Goal: Ask a question: Seek information or help from site administrators or community

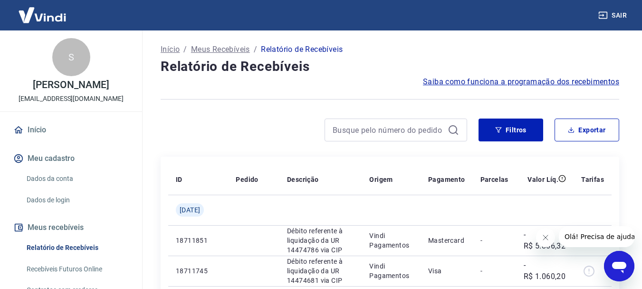
click at [64, 160] on button "Meu cadastro" at bounding box center [70, 158] width 119 height 21
click at [618, 265] on icon "Abrir janela de mensagens" at bounding box center [619, 266] width 14 height 11
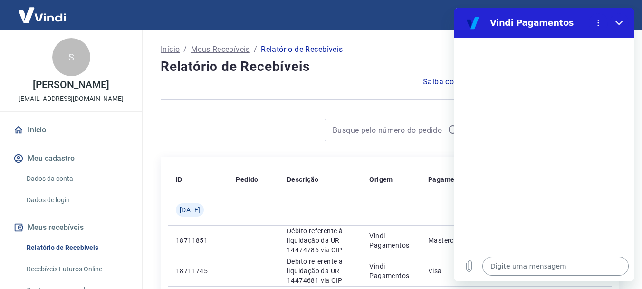
click at [522, 267] on textarea at bounding box center [555, 265] width 146 height 19
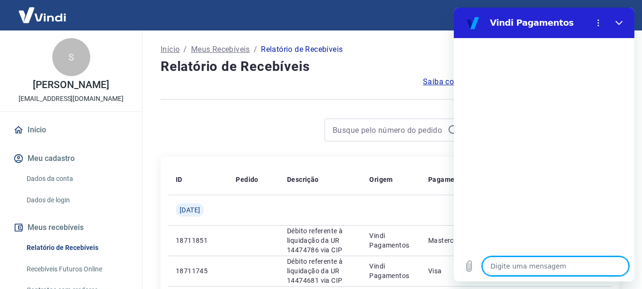
type textarea "B"
type textarea "x"
type textarea "Bo"
type textarea "x"
type textarea "Boa"
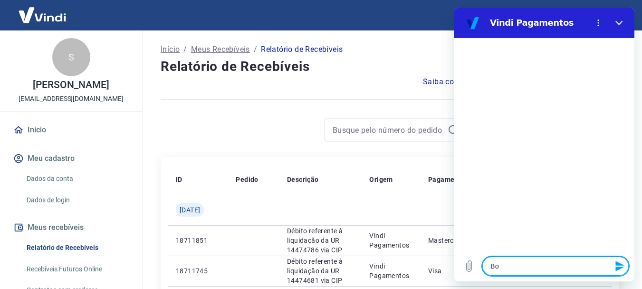
type textarea "x"
type textarea "Boa"
type textarea "x"
type textarea "Boa t"
type textarea "x"
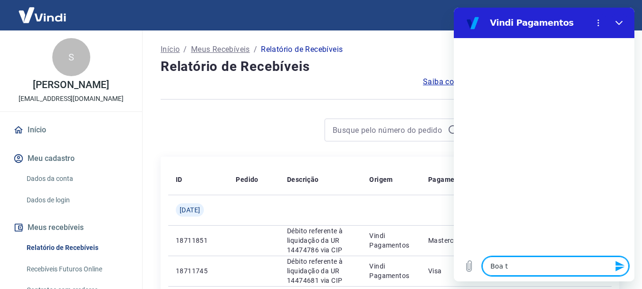
type textarea "Boa ta"
type textarea "x"
type textarea "Boa tar"
type textarea "x"
type textarea "Boa tard"
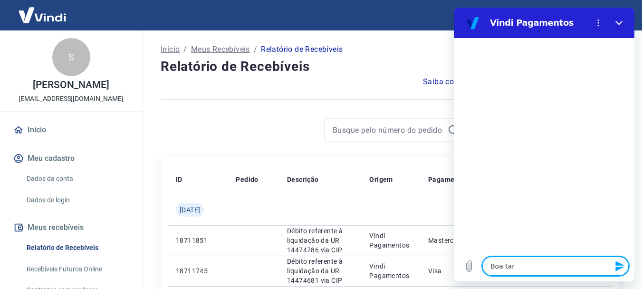
type textarea "x"
type textarea "Boa tarde"
type textarea "x"
type textarea "Boa tarde"
type textarea "x"
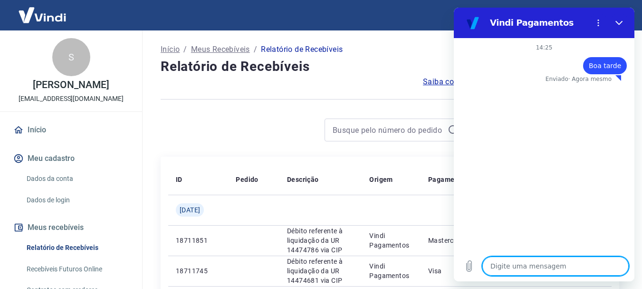
type textarea "x"
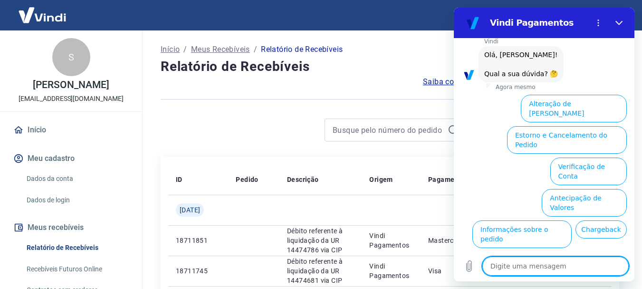
scroll to position [60, 0]
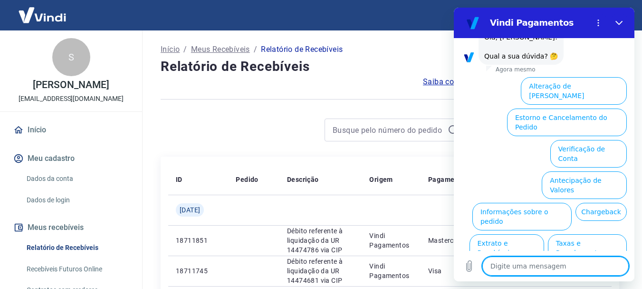
click at [568, 260] on textarea at bounding box center [555, 265] width 146 height 19
type textarea "i"
type textarea "x"
type textarea "in"
type textarea "x"
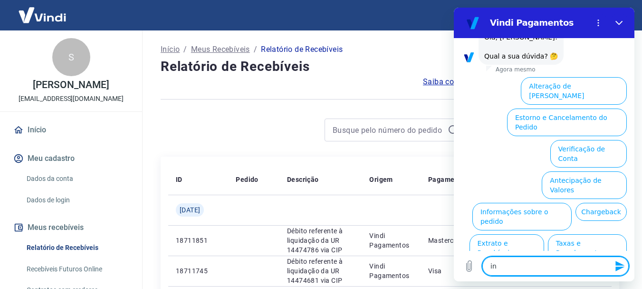
type textarea "int"
type textarea "x"
type textarea "inte"
type textarea "x"
type textarea "integ"
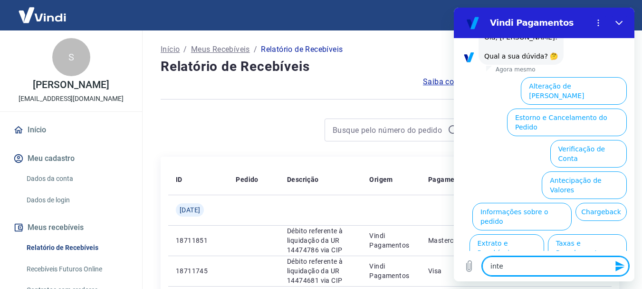
type textarea "x"
type textarea "integr"
type textarea "x"
type textarea "integra"
type textarea "x"
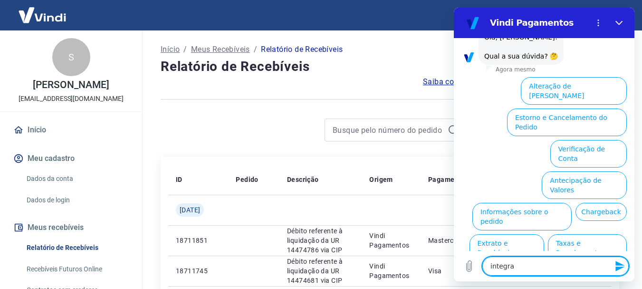
type textarea "integraç"
type textarea "x"
type textarea "integraçã"
type textarea "x"
type textarea "integração"
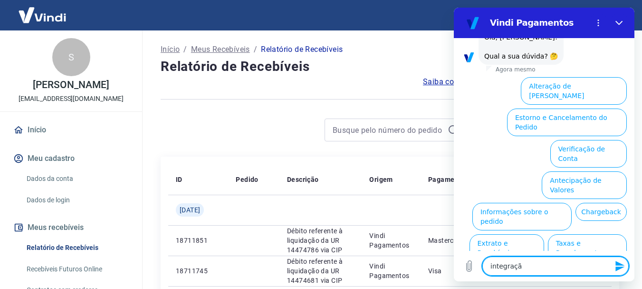
type textarea "x"
type textarea "integração"
type textarea "x"
type textarea "integração a"
type textarea "x"
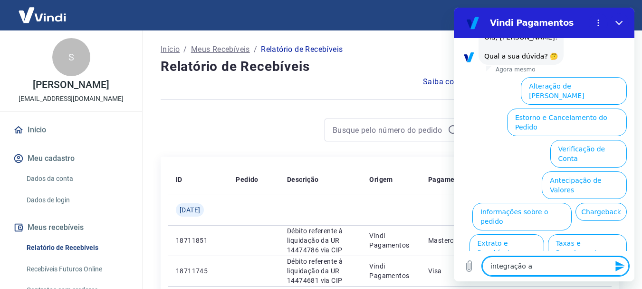
type textarea "integração a"
type textarea "x"
type textarea "integração a t"
type textarea "x"
type textarea "integração a tr"
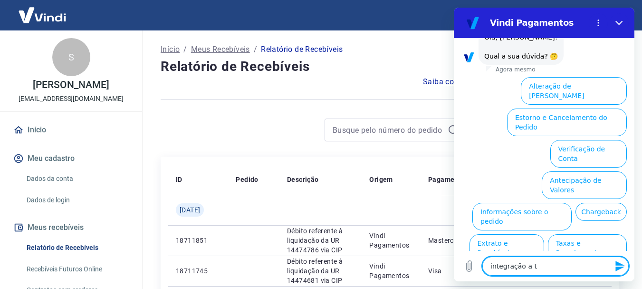
type textarea "x"
type textarea "integração a tra"
type textarea "x"
type textarea "integração a tray"
type textarea "x"
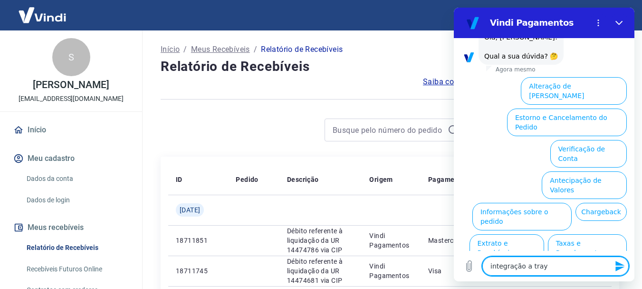
type textarea "integração a tray"
type textarea "x"
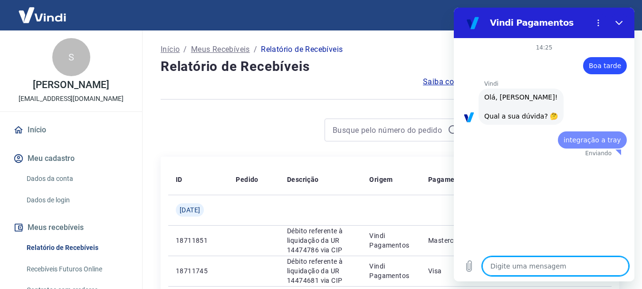
scroll to position [0, 0]
type textarea "x"
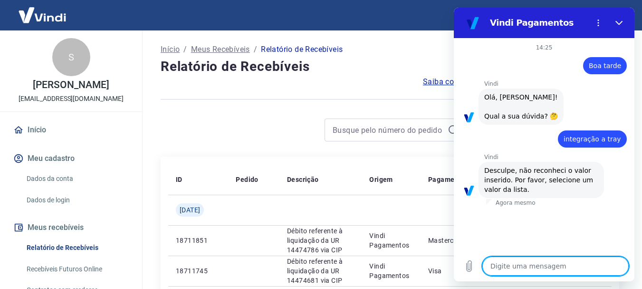
type textarea "i"
type textarea "x"
type textarea "in"
type textarea "x"
type textarea "int"
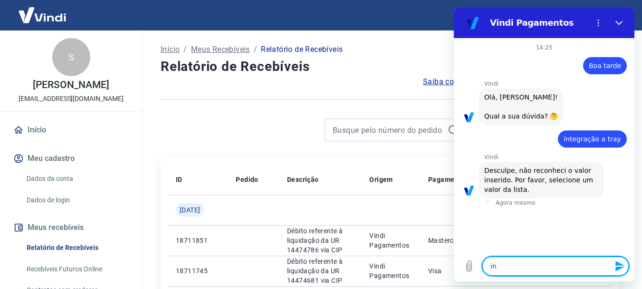
type textarea "x"
type textarea "inte"
type textarea "x"
type textarea "int"
type textarea "x"
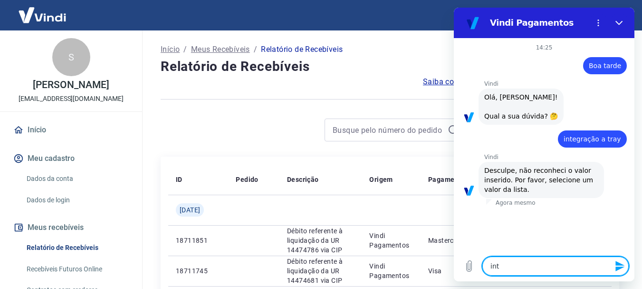
type textarea "in"
type textarea "x"
type textarea "i"
type textarea "x"
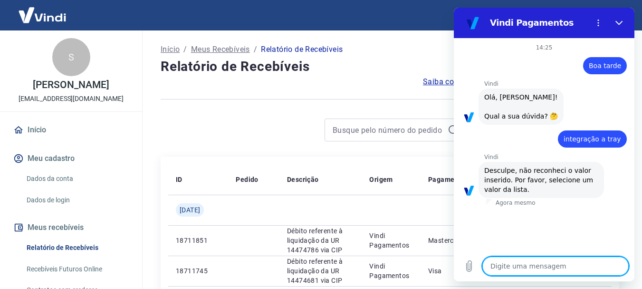
type textarea "m"
type textarea "x"
type textarea "mu"
type textarea "x"
type textarea "mud"
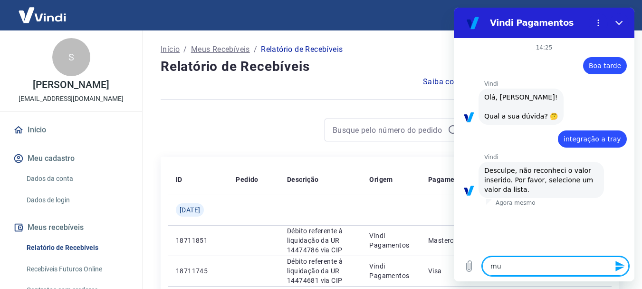
type textarea "x"
type textarea "muda"
type textarea "x"
type textarea "mudan"
type textarea "x"
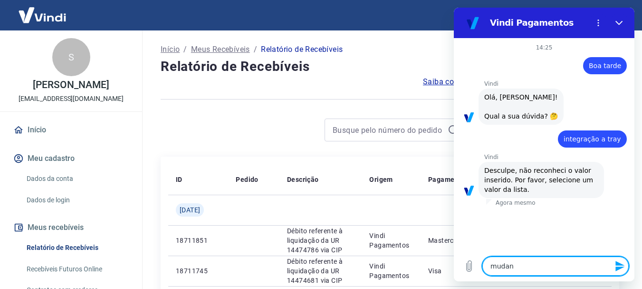
type textarea "mudanc"
type textarea "x"
type textarea "mudanca"
type textarea "x"
type textarea "mudanca"
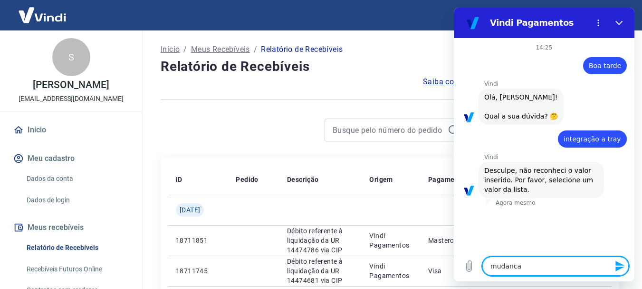
type textarea "x"
type textarea "mudanca d"
type textarea "x"
type textarea "mudanca de"
type textarea "x"
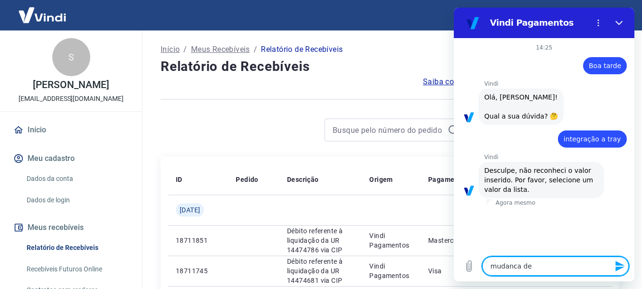
type textarea "mudanca de"
type textarea "x"
type textarea "mudanca de c"
type textarea "x"
type textarea "mudanca de cn"
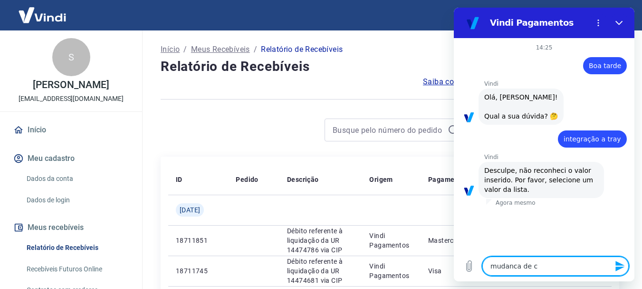
type textarea "x"
type textarea "mudanca de cnp"
type textarea "x"
type textarea "mudanca de cnpj"
type textarea "x"
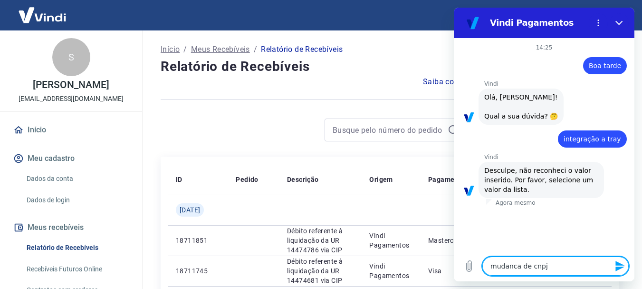
click at [492, 265] on textarea "mudanca de cnpj" at bounding box center [555, 265] width 146 height 19
type textarea "mudança de cnpj"
type textarea "x"
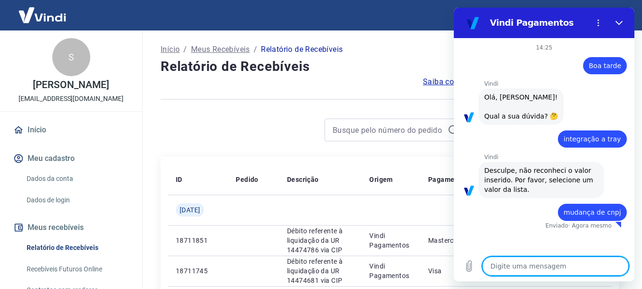
type textarea "x"
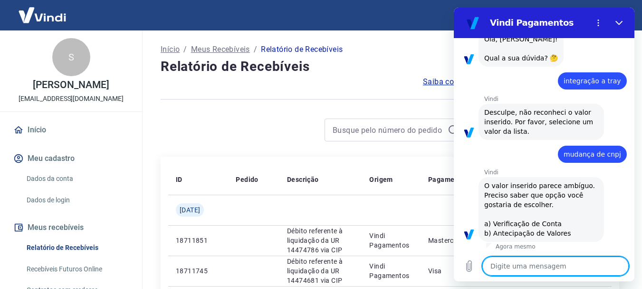
scroll to position [60, 0]
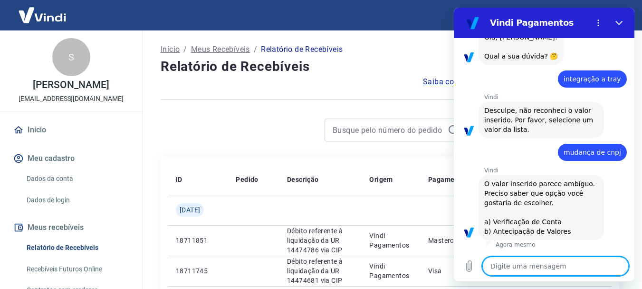
click at [535, 259] on textarea at bounding box center [555, 265] width 146 height 19
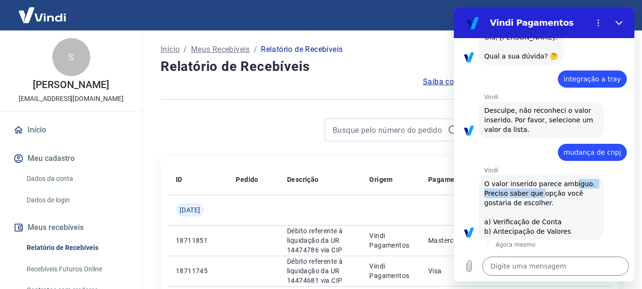
drag, startPoint x: 540, startPoint y: 188, endPoint x: 567, endPoint y: 187, distance: 26.2
click at [567, 187] on span "O valor inserido parece ambíguo. Preciso saber que opção você gostaria de escol…" at bounding box center [540, 207] width 113 height 55
click at [563, 199] on div "Vindi diz: O valor inserido parece ambíguo. Preciso saber que opção você gostar…" at bounding box center [541, 207] width 125 height 65
drag, startPoint x: 546, startPoint y: 199, endPoint x: 553, endPoint y: 200, distance: 7.3
click at [552, 199] on div "Vindi diz: O valor inserido parece ambíguo. Preciso saber que opção você gostar…" at bounding box center [541, 207] width 125 height 65
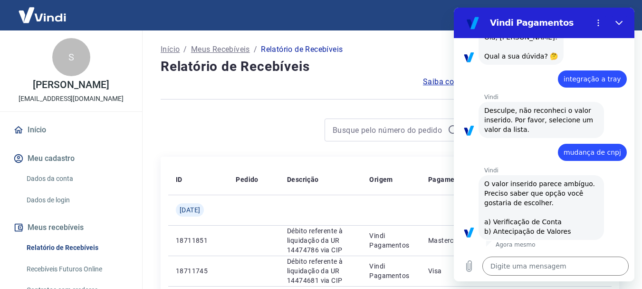
click at [554, 207] on div "Vindi diz: O valor inserido parece ambíguo. Preciso saber que opção você gostar…" at bounding box center [541, 207] width 125 height 65
click at [584, 201] on div "Vindi diz: O valor inserido parece ambíguo. Preciso saber que opção você gostar…" at bounding box center [541, 207] width 125 height 65
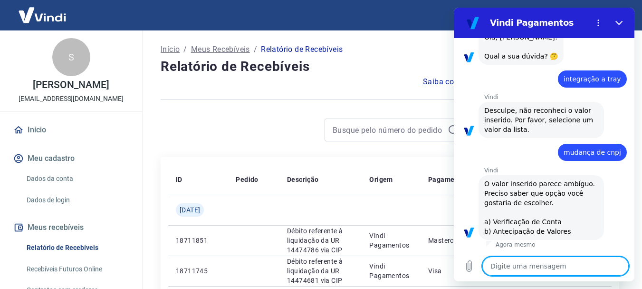
click at [513, 261] on textarea at bounding box center [555, 265] width 146 height 19
type textarea "a"
type textarea "x"
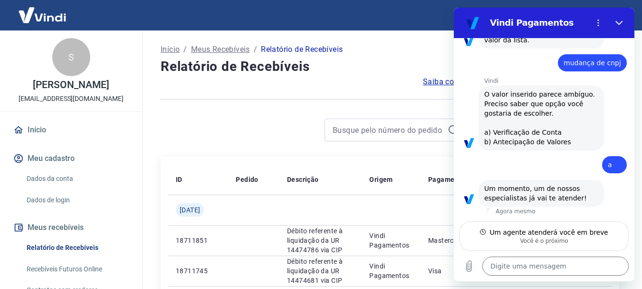
scroll to position [149, 0]
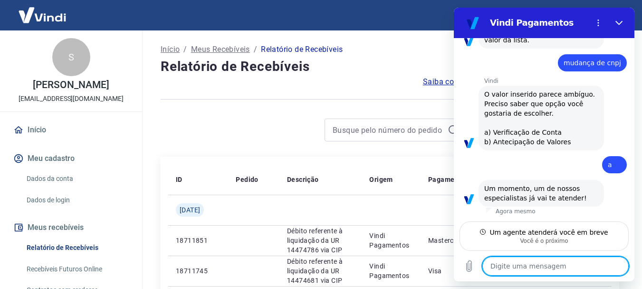
click at [561, 271] on textarea at bounding box center [555, 265] width 146 height 19
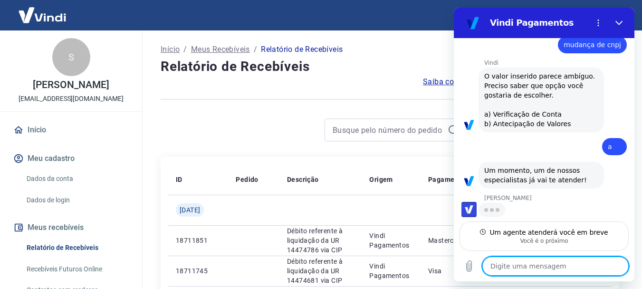
scroll to position [167, 0]
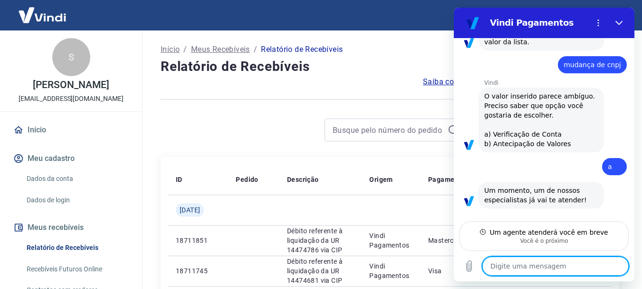
type textarea "x"
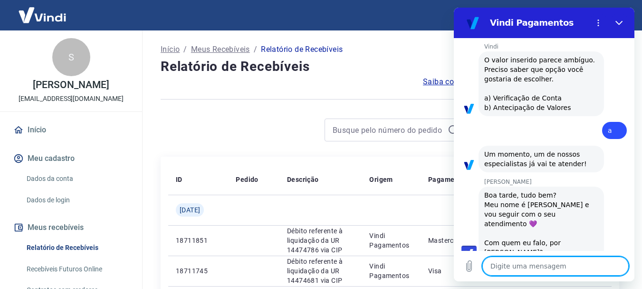
scroll to position [185, 0]
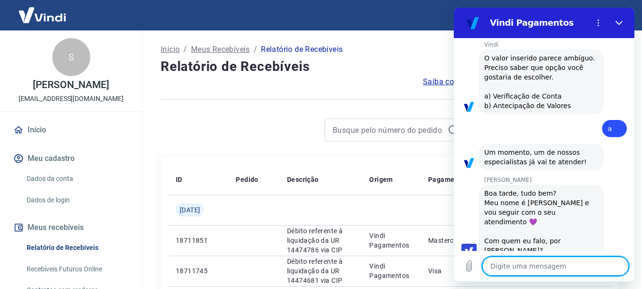
click at [541, 261] on textarea at bounding box center [555, 265] width 146 height 19
type textarea "B"
type textarea "x"
type textarea "Bo"
type textarea "x"
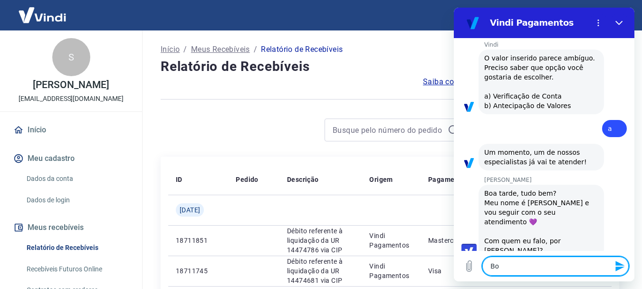
type textarea "Boa"
type textarea "x"
type textarea "Boa"
type textarea "x"
type textarea "Boa t"
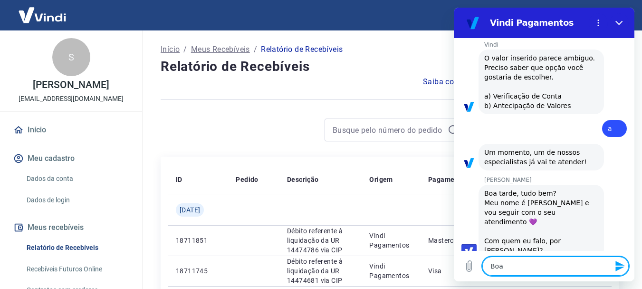
type textarea "x"
type textarea "Boa ta"
type textarea "x"
type textarea "Boa tar"
type textarea "x"
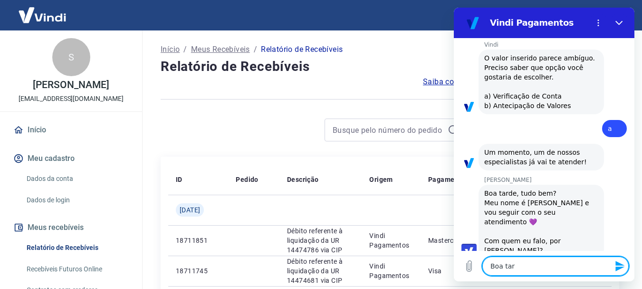
type textarea "Boa tard"
type textarea "x"
type textarea "Boa tarde"
type textarea "x"
type textarea "Boa tarde"
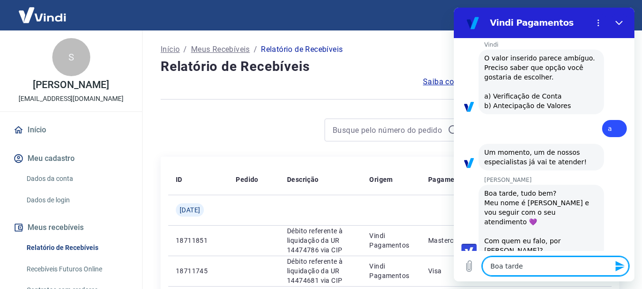
type textarea "x"
type textarea "Boa tarde V"
type textarea "x"
type textarea "Boa tarde Vi"
type textarea "x"
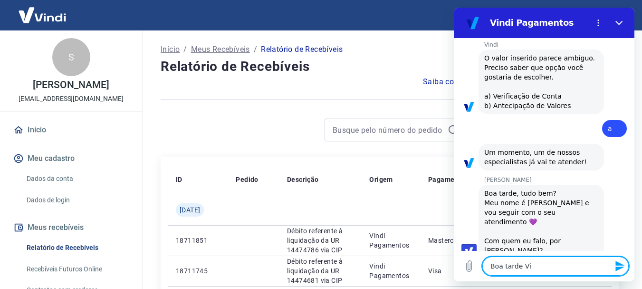
type textarea "Boa tarde Viv"
type textarea "x"
type textarea "Boa tarde Vivi"
type textarea "x"
type textarea "Boa tarde Vivia"
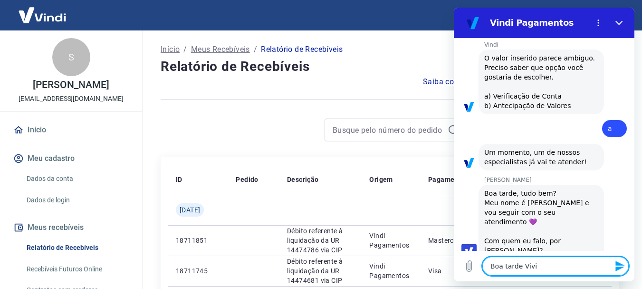
type textarea "x"
type textarea "Boa tarde [PERSON_NAME]"
type textarea "x"
type textarea "Boa tarde [PERSON_NAME]"
type textarea "x"
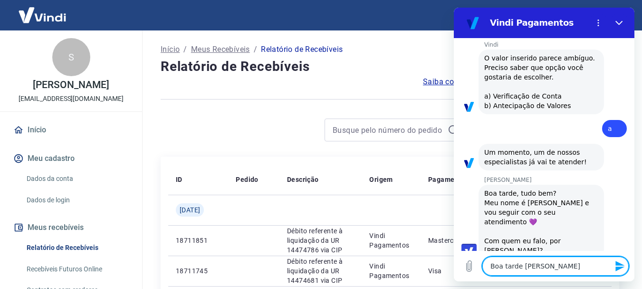
type textarea "Boa tarde [PERSON_NAME]"
type textarea "x"
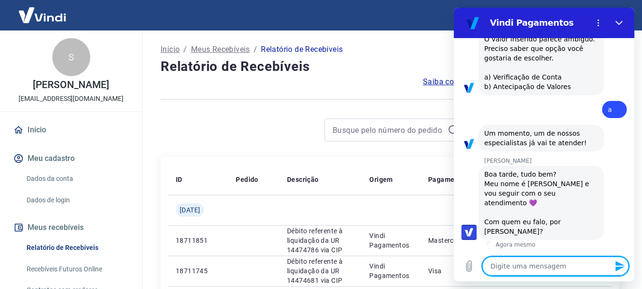
type textarea "x"
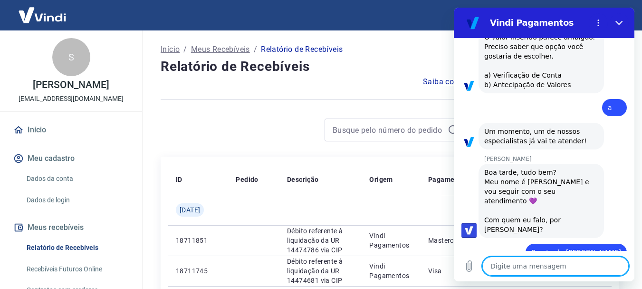
type textarea "t"
type textarea "x"
type textarea "tu"
type textarea "x"
type textarea "tud"
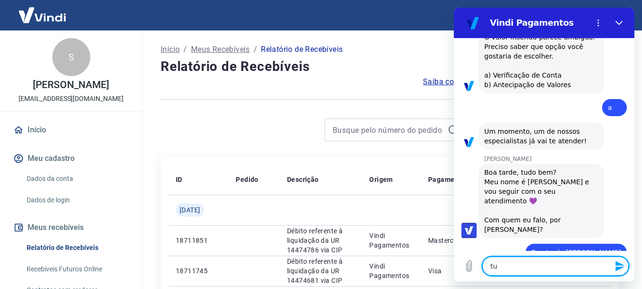
type textarea "x"
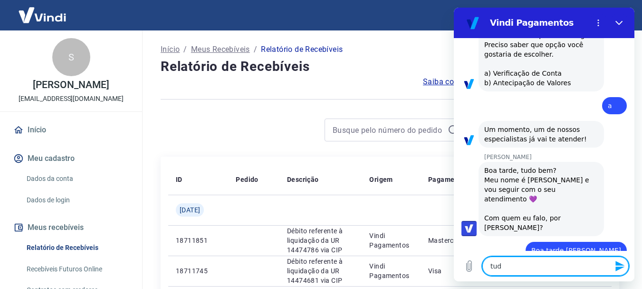
type textarea "tudo"
type textarea "x"
type textarea "tudo"
type textarea "x"
type textarea "tudo b"
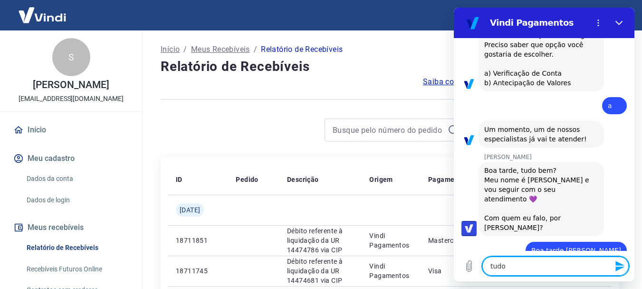
type textarea "x"
type textarea "tudo be"
type textarea "x"
type textarea "tudo bem"
type textarea "x"
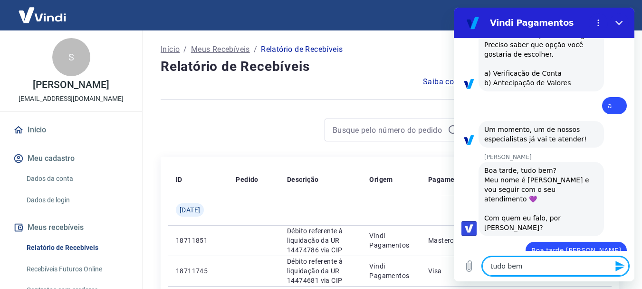
type textarea "tudo bem?"
type textarea "x"
type textarea "tudo bem?"
type textarea "x"
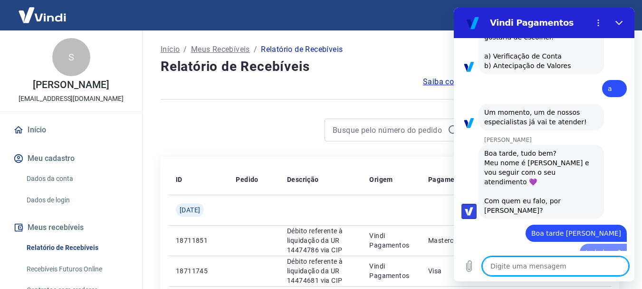
type textarea "x"
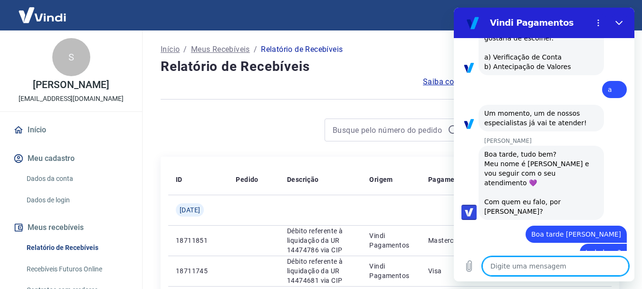
scroll to position [226, 0]
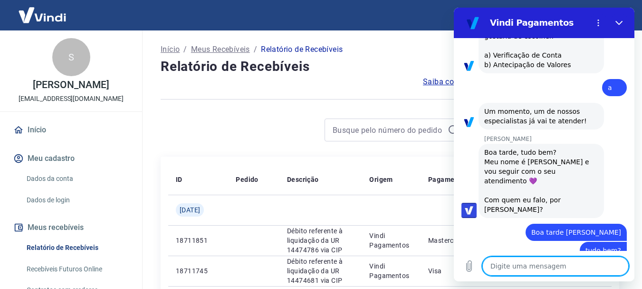
type textarea "e"
type textarea "x"
type textarea "es"
type textarea "x"
type textarea "est"
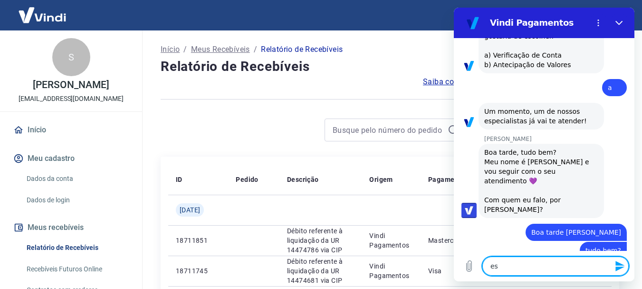
type textarea "x"
type textarea "esto"
type textarea "x"
type textarea "estou"
type textarea "x"
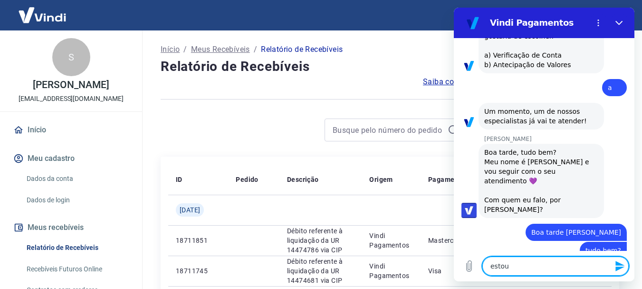
type textarea "estou"
type textarea "x"
type textarea "estou p"
type textarea "x"
type textarea "estou pr"
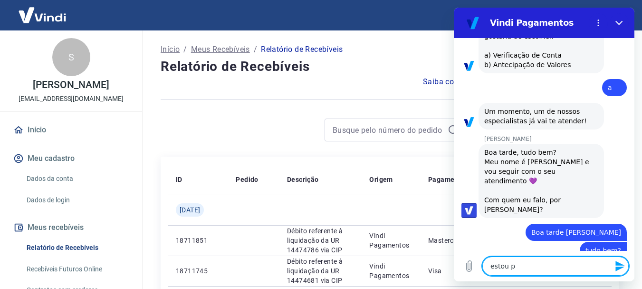
type textarea "x"
type textarea "estou pre"
type textarea "x"
type textarea "estou pr"
type textarea "x"
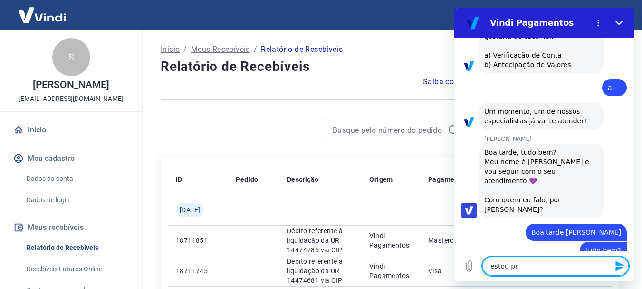
type textarea "estou p"
type textarea "x"
type textarea "estou"
type textarea "x"
type textarea "estou"
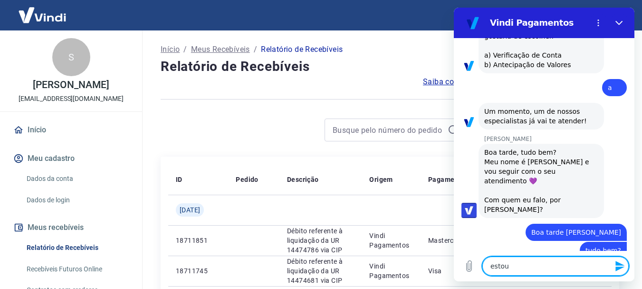
type textarea "x"
click at [511, 269] on textarea "abrir" at bounding box center [555, 265] width 146 height 19
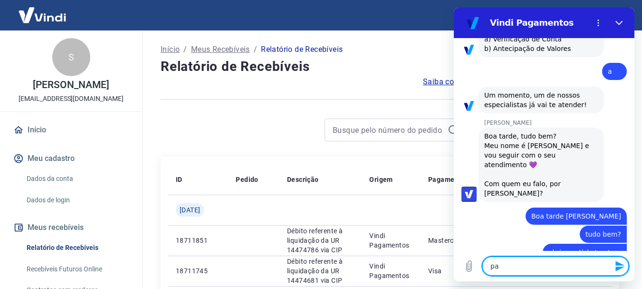
scroll to position [244, 0]
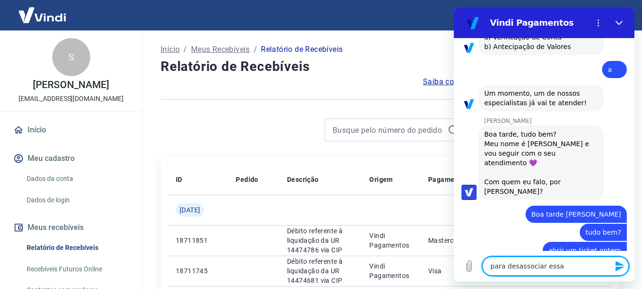
click at [566, 269] on textarea "para desassociar essa" at bounding box center [555, 265] width 146 height 19
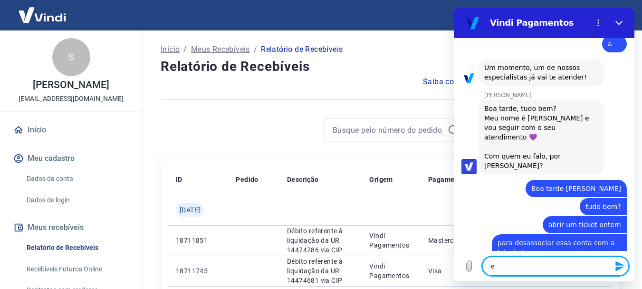
scroll to position [272, 0]
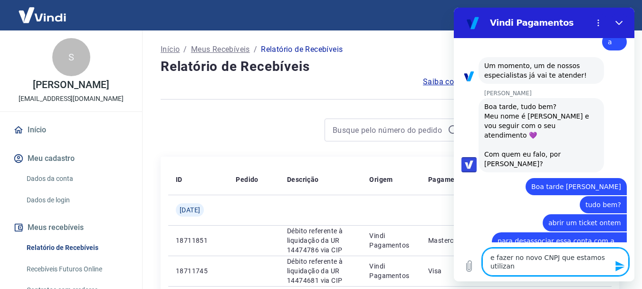
click at [563, 258] on textarea "e fazer no novo CNPJ que estamos utilizan" at bounding box center [555, 262] width 146 height 28
click at [598, 257] on textarea "e fazer no novo CNPJ que estamos utilizan" at bounding box center [555, 262] width 146 height 28
click at [530, 268] on textarea "e fazer no novo CNPJ que estamos utilizan" at bounding box center [555, 262] width 146 height 28
click at [538, 256] on textarea "e fazer no novo CNPJ que estamos utilizan" at bounding box center [555, 262] width 146 height 28
click at [538, 260] on textarea "e fazer no novo CNPJ que estamos utilizan" at bounding box center [555, 262] width 146 height 28
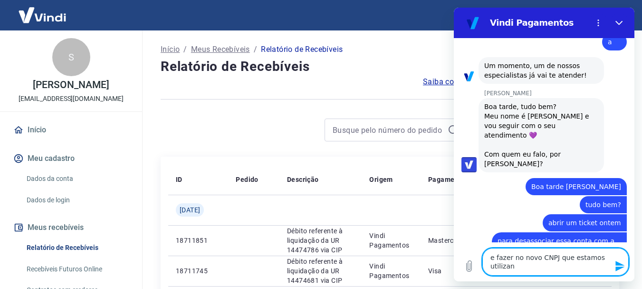
click at [525, 265] on textarea "e fazer no novo CNPJ que estamos utilizan" at bounding box center [555, 262] width 146 height 28
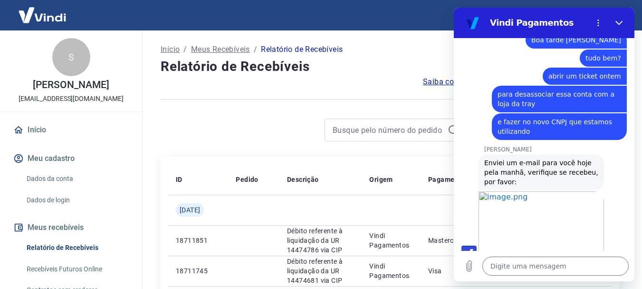
scroll to position [420, 0]
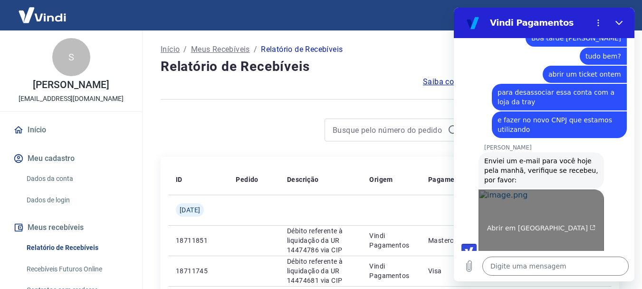
click at [553, 196] on link "Abrir em [GEOGRAPHIC_DATA]" at bounding box center [541, 223] width 125 height 69
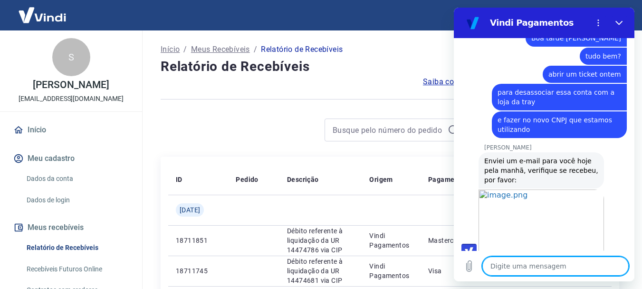
click at [510, 264] on textarea at bounding box center [555, 265] width 146 height 19
click at [507, 266] on textarea at bounding box center [555, 265] width 146 height 19
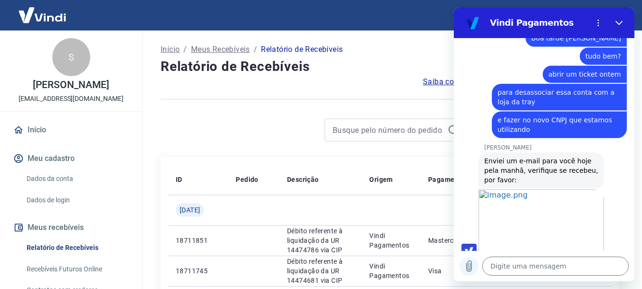
click at [472, 267] on icon "Carregar arquivo" at bounding box center [468, 265] width 11 height 11
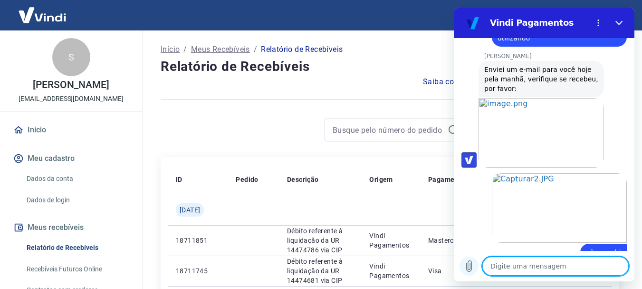
scroll to position [513, 0]
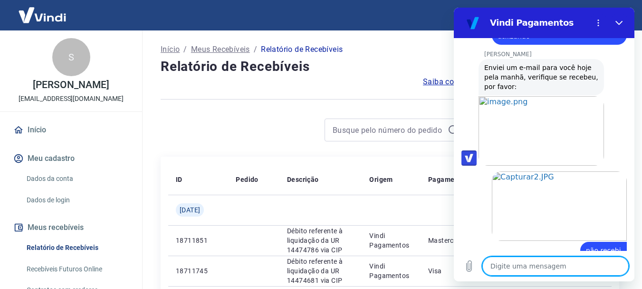
click at [516, 269] on textarea at bounding box center [555, 265] width 146 height 19
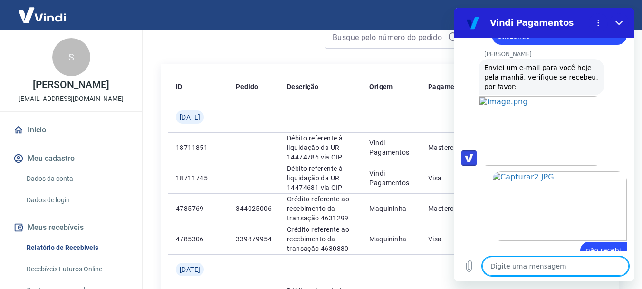
scroll to position [95, 0]
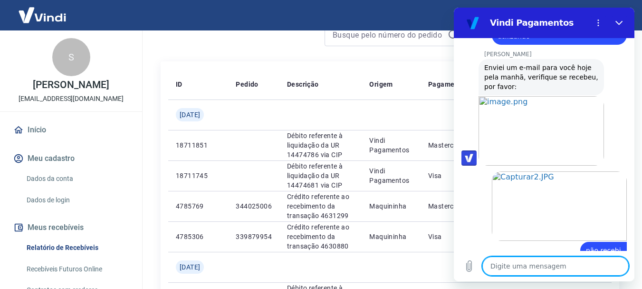
click at [543, 265] on textarea at bounding box center [555, 265] width 146 height 19
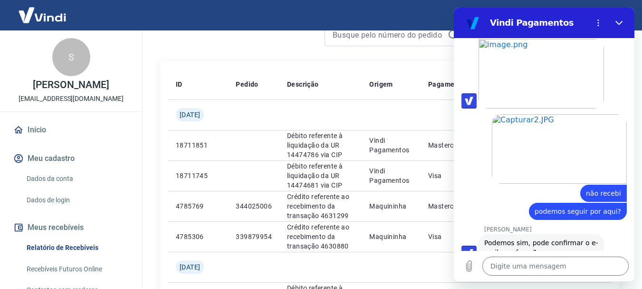
scroll to position [572, 0]
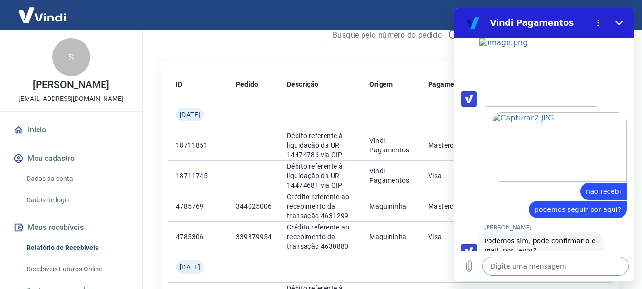
click at [562, 268] on textarea at bounding box center [555, 265] width 146 height 19
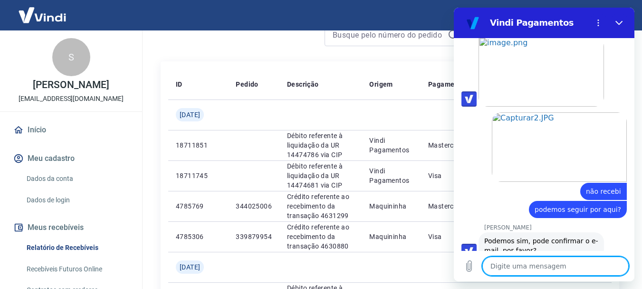
click at [541, 270] on textarea at bounding box center [555, 265] width 146 height 19
paste textarea "[DOMAIN_NAME][EMAIL_ADDRESS][DOMAIN_NAME]"
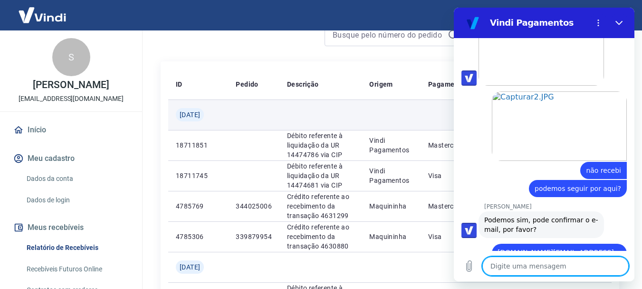
scroll to position [595, 0]
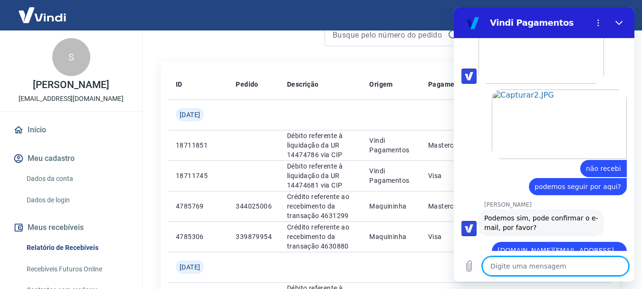
click at [559, 268] on textarea at bounding box center [555, 265] width 146 height 19
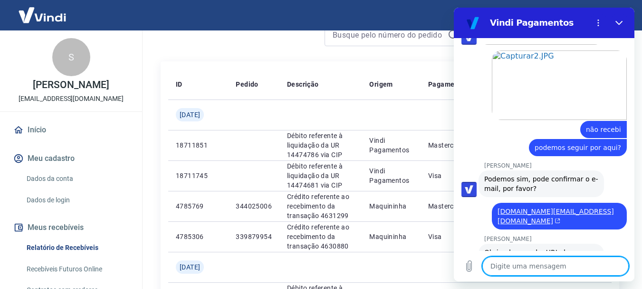
scroll to position [636, 0]
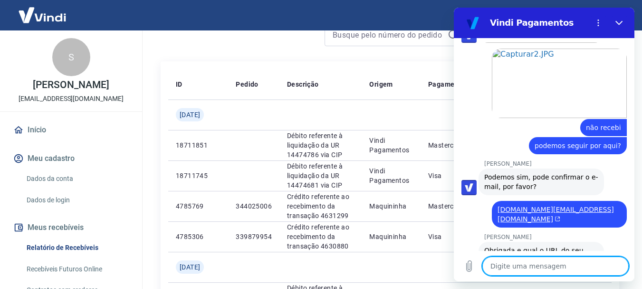
click at [530, 262] on textarea at bounding box center [555, 265] width 146 height 19
click at [528, 265] on textarea at bounding box center [555, 265] width 146 height 19
paste textarea "[URL][DOMAIN_NAME]"
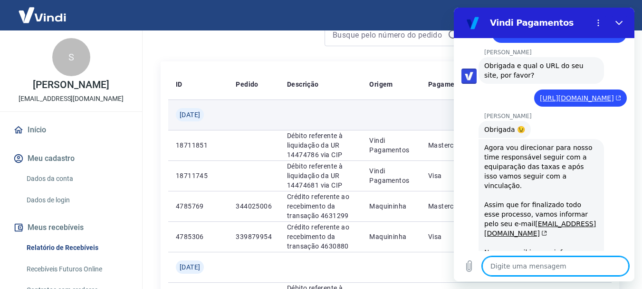
scroll to position [822, 0]
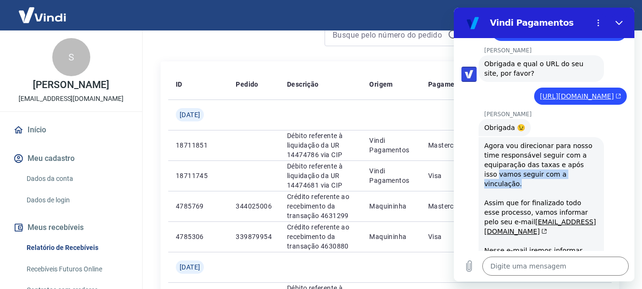
drag, startPoint x: 512, startPoint y: 148, endPoint x: 583, endPoint y: 153, distance: 71.0
click at [578, 150] on div "Agora vou direcionar para nosso time responsável seguir com a equiparação das t…" at bounding box center [541, 217] width 114 height 152
click at [583, 154] on div "Agora vou direcionar para nosso time responsável seguir com a equiparação das t…" at bounding box center [541, 217] width 114 height 152
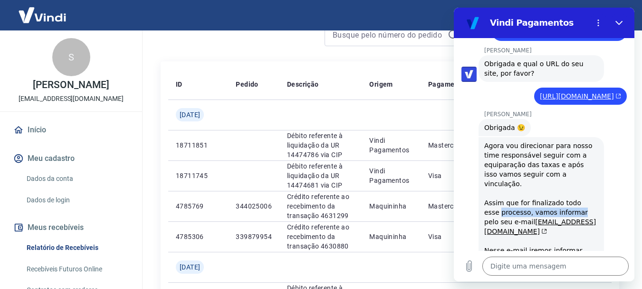
drag, startPoint x: 482, startPoint y: 169, endPoint x: 579, endPoint y: 169, distance: 97.0
click at [573, 170] on div "[PERSON_NAME] diz: Agora vou direcionar para nosso time responsável seguir com …" at bounding box center [541, 217] width 125 height 160
click at [578, 162] on div "Agora vou direcionar para nosso time responsável seguir com a equiparação das t…" at bounding box center [541, 217] width 114 height 152
drag, startPoint x: 491, startPoint y: 165, endPoint x: 580, endPoint y: 167, distance: 89.9
click at [579, 165] on div "Agora vou direcionar para nosso time responsável seguir com a equiparação das t…" at bounding box center [541, 217] width 114 height 152
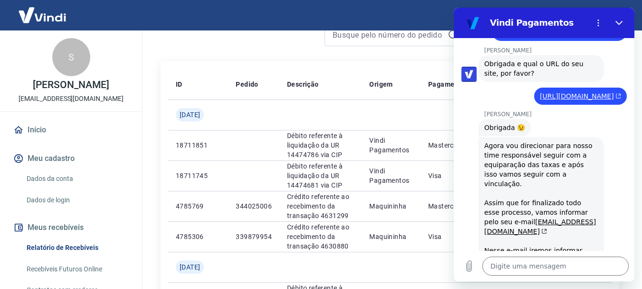
drag, startPoint x: 581, startPoint y: 168, endPoint x: 569, endPoint y: 173, distance: 13.0
click at [581, 169] on div "Agora vou direcionar para nosso time responsável seguir com a equiparação das t…" at bounding box center [541, 217] width 114 height 152
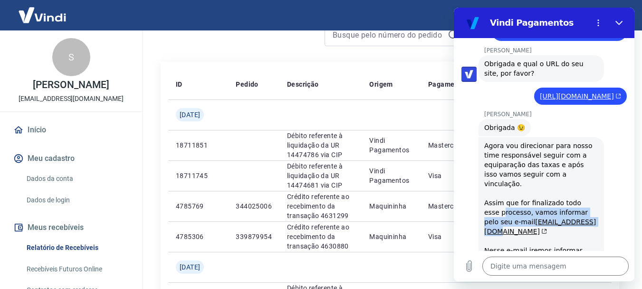
drag, startPoint x: 488, startPoint y: 176, endPoint x: 584, endPoint y: 177, distance: 96.0
click at [575, 179] on div "Agora vou direcionar para nosso time responsável seguir com a equiparação das t…" at bounding box center [541, 217] width 114 height 152
click at [588, 174] on div "Agora vou direcionar para nosso time responsável seguir com a equiparação das t…" at bounding box center [541, 217] width 114 height 152
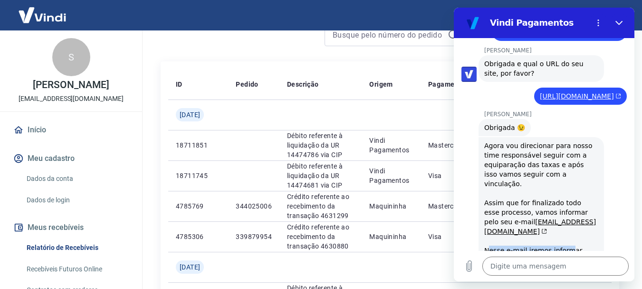
drag, startPoint x: 500, startPoint y: 205, endPoint x: 568, endPoint y: 204, distance: 68.4
click at [566, 204] on div "Agora vou direcionar para nosso time responsável seguir com a equiparação das t…" at bounding box center [541, 217] width 114 height 152
click at [581, 204] on div "Agora vou direcionar para nosso time responsável seguir com a equiparação das t…" at bounding box center [541, 217] width 114 height 152
drag, startPoint x: 516, startPoint y: 215, endPoint x: 577, endPoint y: 215, distance: 60.4
click at [576, 215] on div "Agora vou direcionar para nosso time responsável seguir com a equiparação das t…" at bounding box center [541, 217] width 114 height 152
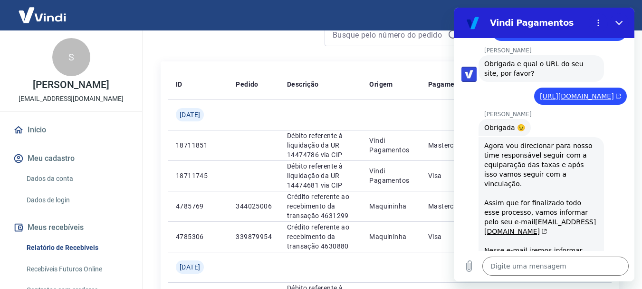
click at [541, 223] on div "Agora vou direcionar para nosso time responsável seguir com a equiparação das t…" at bounding box center [541, 217] width 114 height 152
drag, startPoint x: 532, startPoint y: 224, endPoint x: 537, endPoint y: 224, distance: 5.2
click at [537, 224] on div "Agora vou direcionar para nosso time responsável seguir com a equiparação das t…" at bounding box center [541, 217] width 114 height 152
click at [528, 267] on textarea at bounding box center [555, 265] width 146 height 19
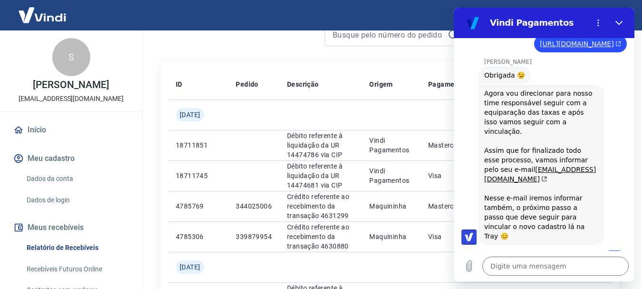
scroll to position [876, 0]
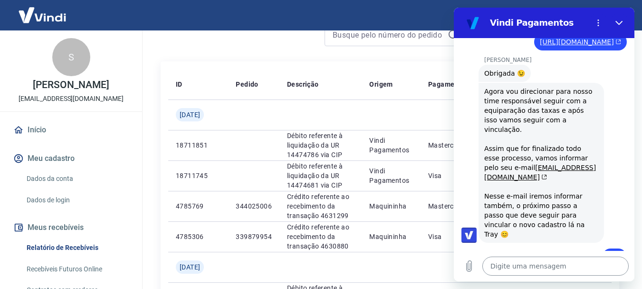
click at [511, 259] on textarea at bounding box center [555, 265] width 146 height 19
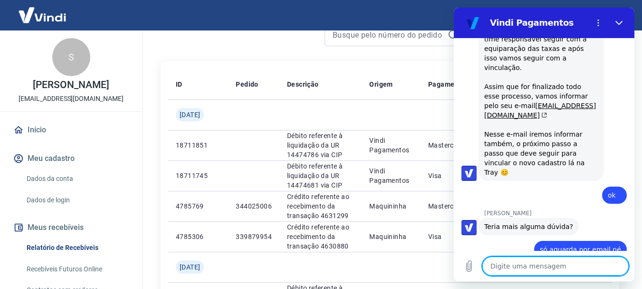
scroll to position [940, 0]
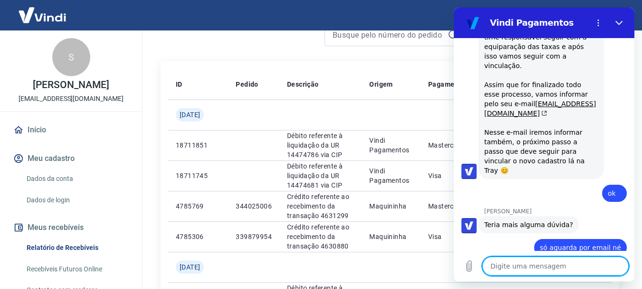
click at [508, 268] on textarea at bounding box center [555, 265] width 146 height 19
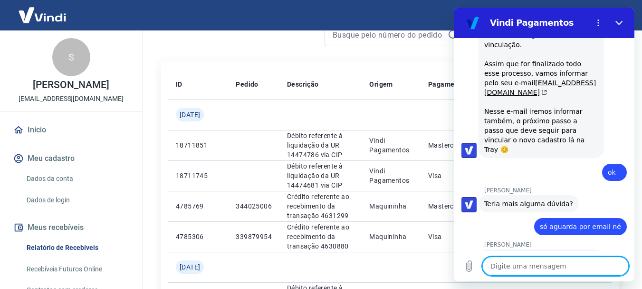
scroll to position [963, 0]
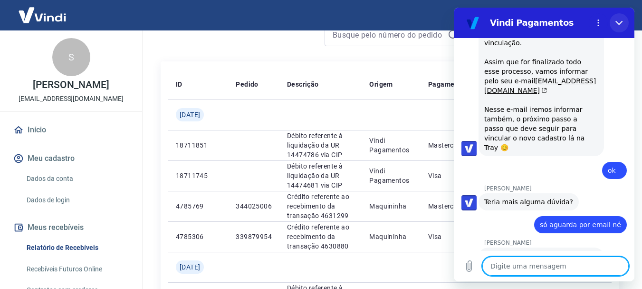
click at [619, 23] on icon "Fechar" at bounding box center [620, 23] width 8 height 8
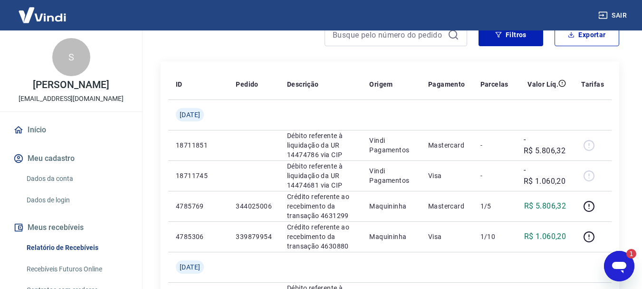
scroll to position [0, 0]
click at [625, 255] on div "1" at bounding box center [626, 254] width 19 height 10
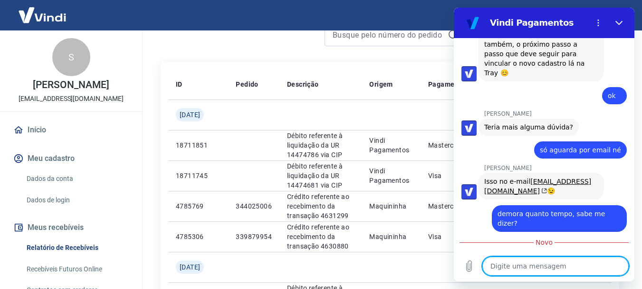
scroll to position [1038, 0]
click at [520, 263] on textarea at bounding box center [555, 265] width 146 height 19
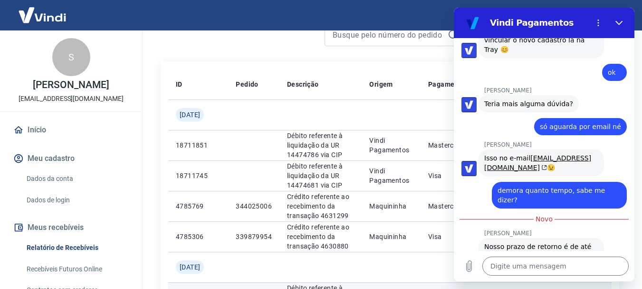
scroll to position [1092, 0]
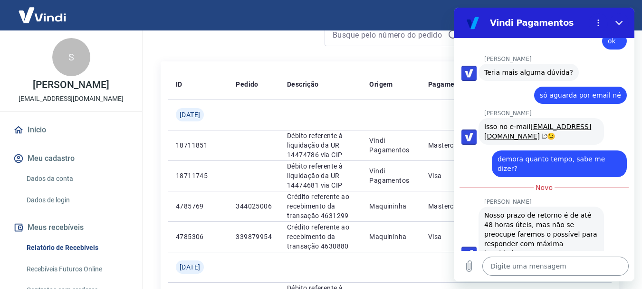
click at [531, 263] on textarea at bounding box center [555, 265] width 146 height 19
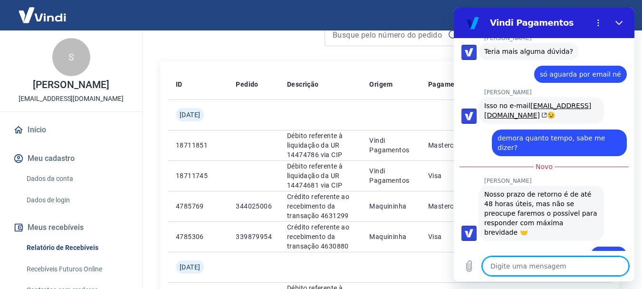
scroll to position [1115, 0]
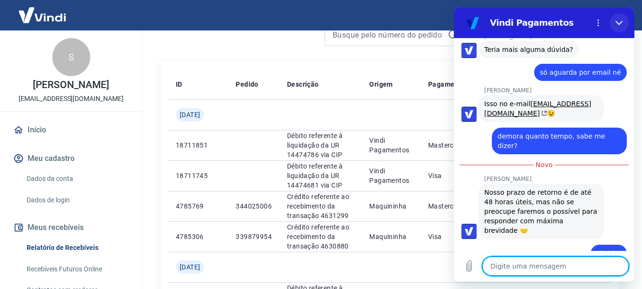
click at [612, 26] on button "Fechar" at bounding box center [619, 22] width 19 height 19
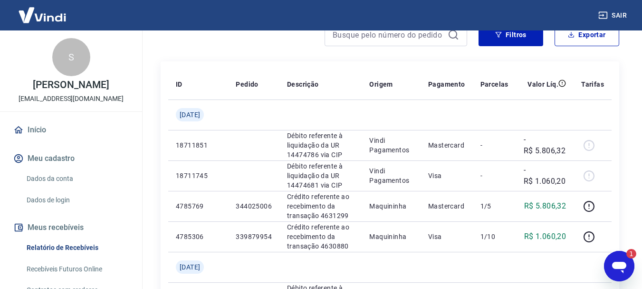
scroll to position [0, 0]
